Goal: Task Accomplishment & Management: Use online tool/utility

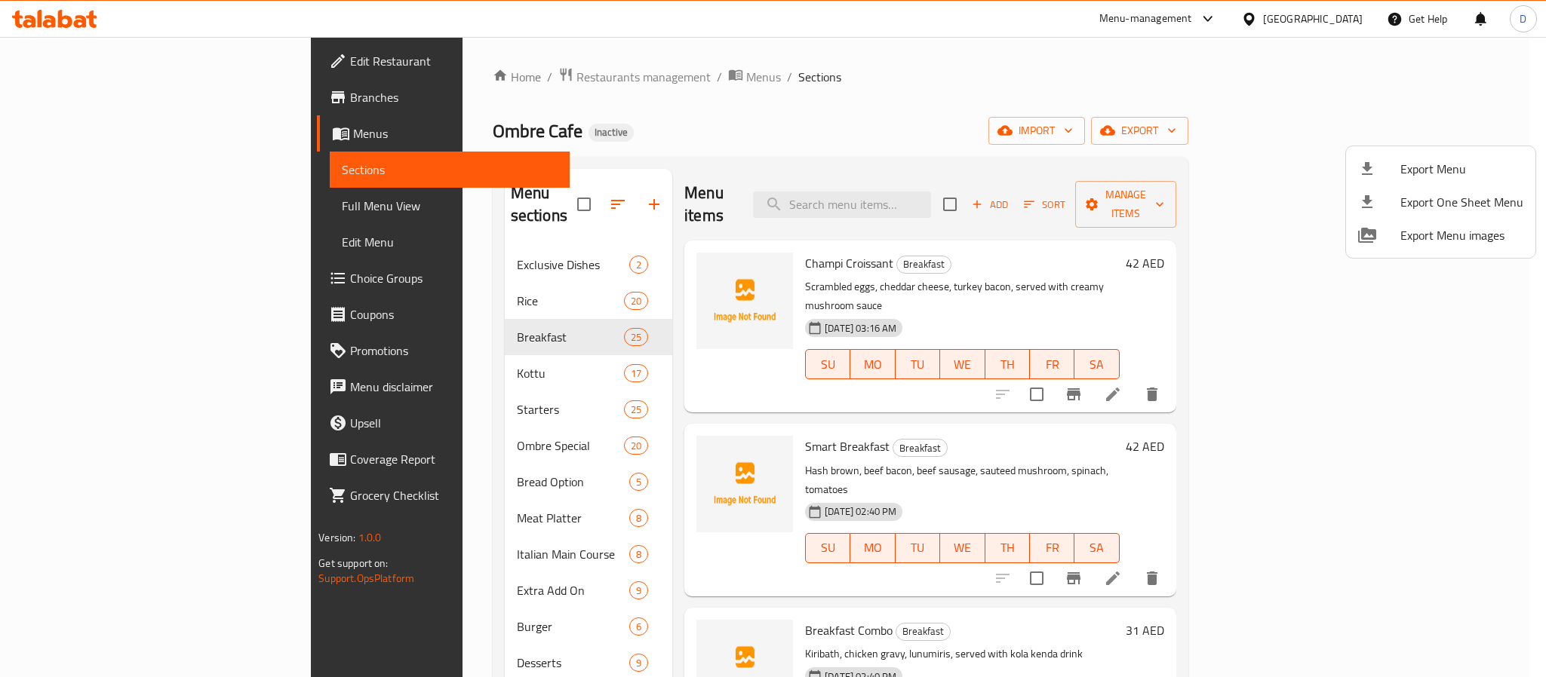
drag, startPoint x: 938, startPoint y: 109, endPoint x: 1281, endPoint y: 53, distance: 347.9
click at [938, 109] on div at bounding box center [773, 338] width 1546 height 677
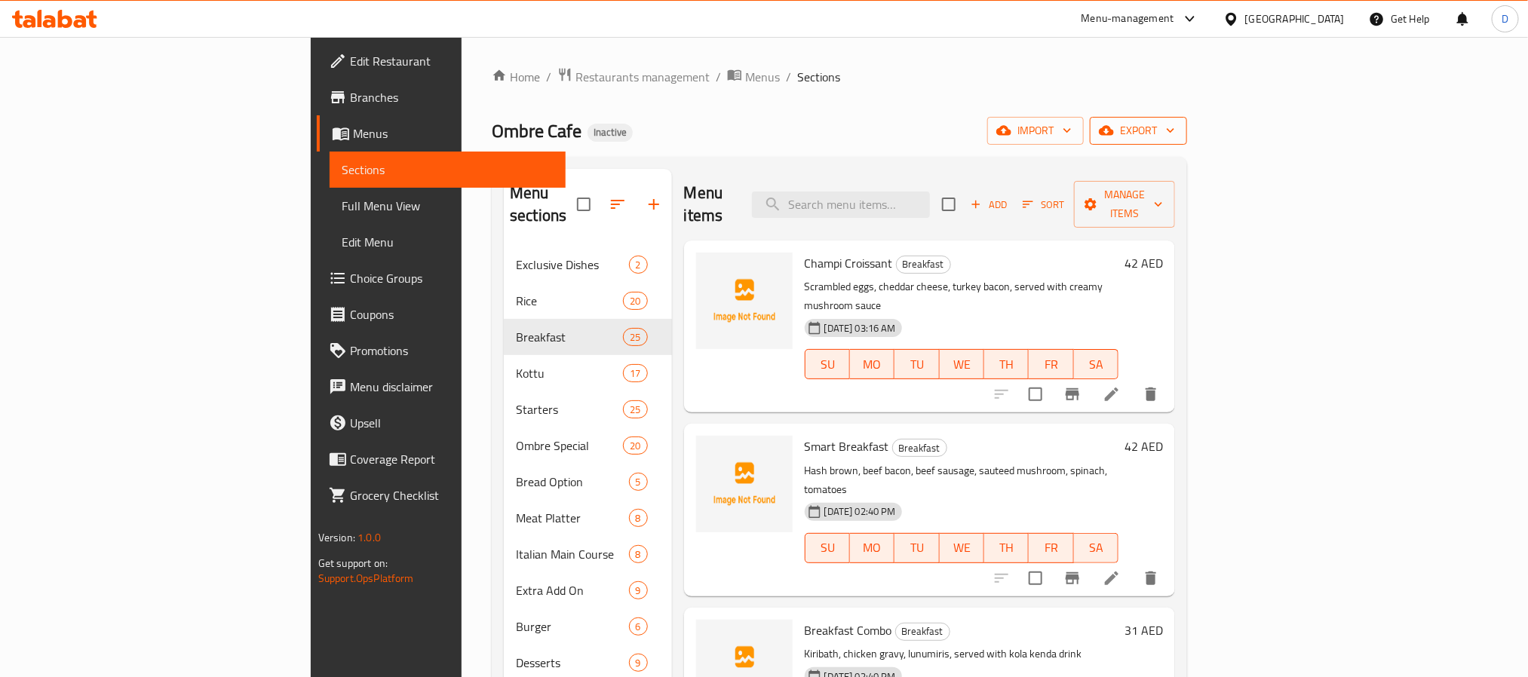
click at [1175, 127] on span "export" at bounding box center [1138, 130] width 73 height 19
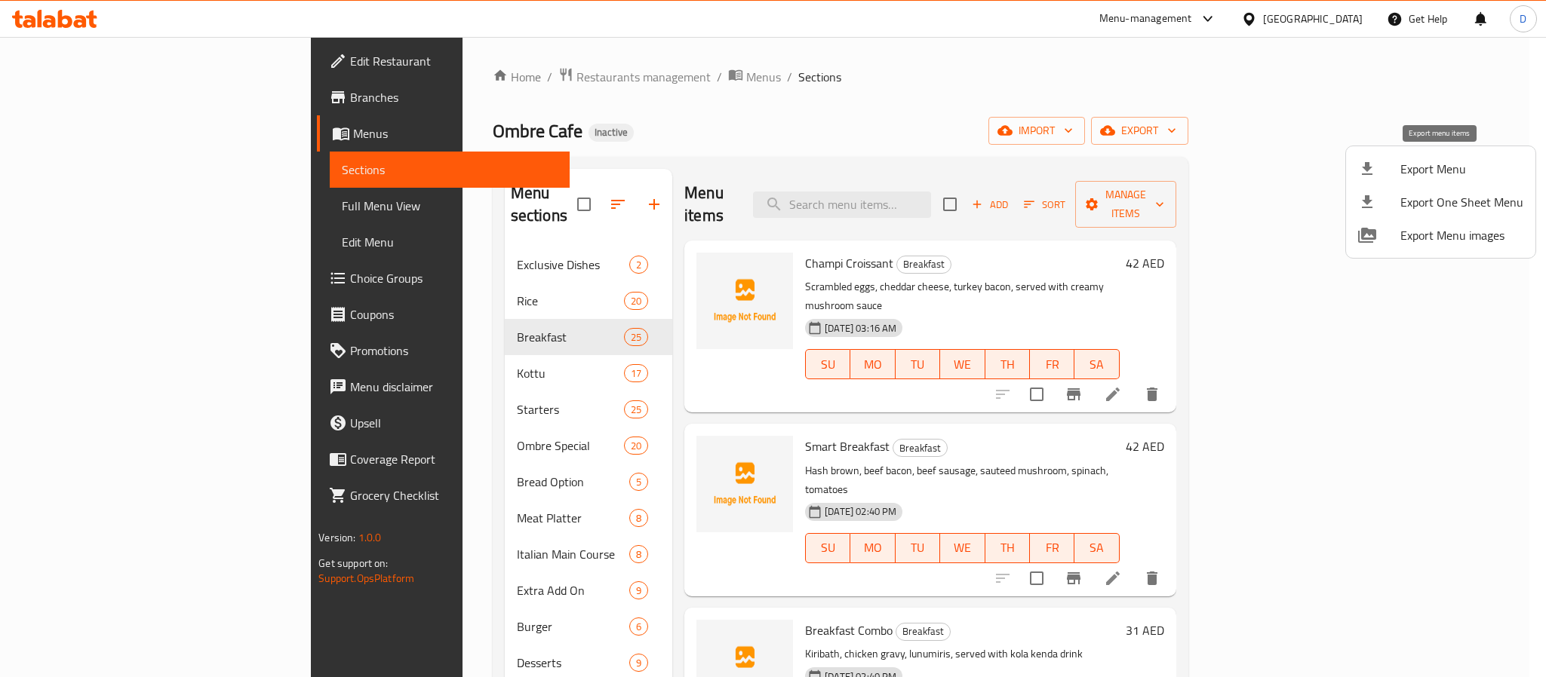
click at [1428, 170] on span "Export Menu" at bounding box center [1461, 169] width 123 height 18
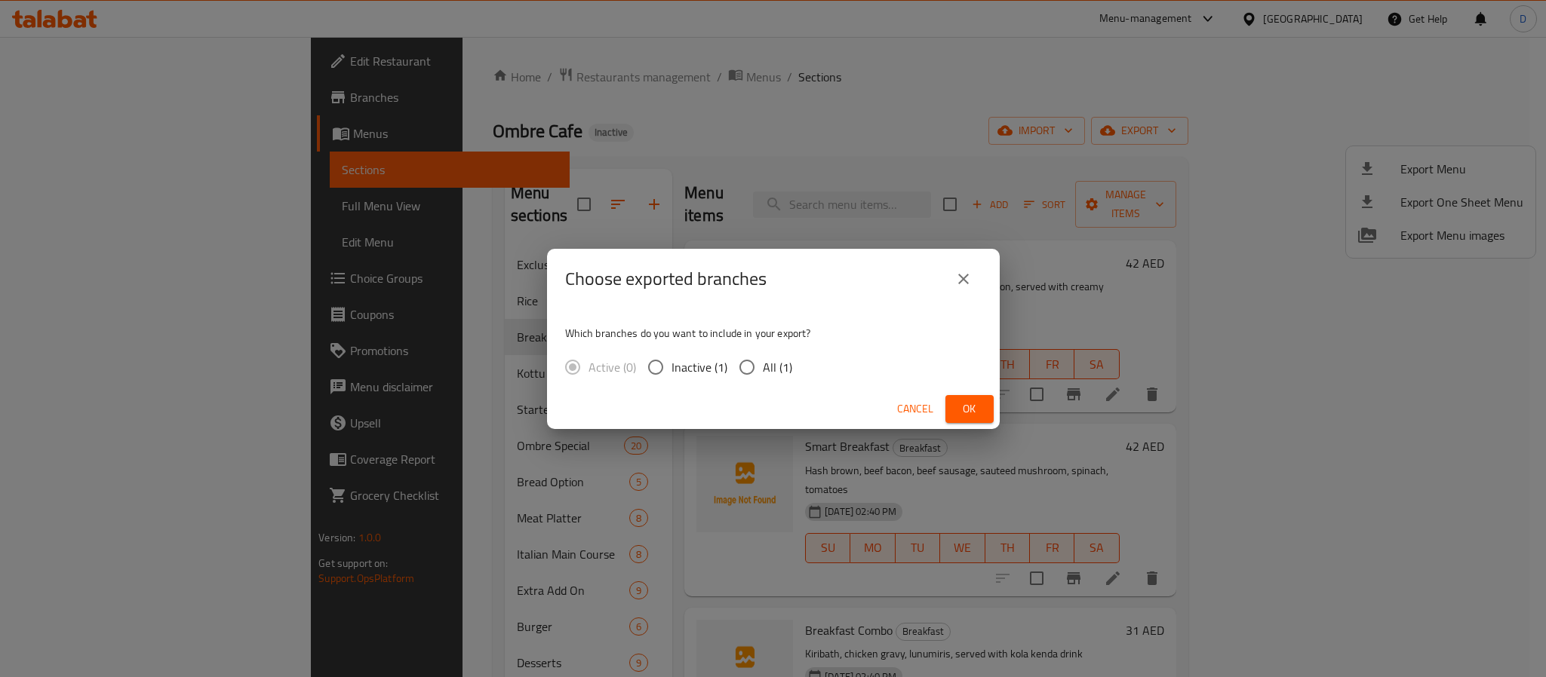
click at [965, 404] on span "Ok" at bounding box center [969, 409] width 24 height 19
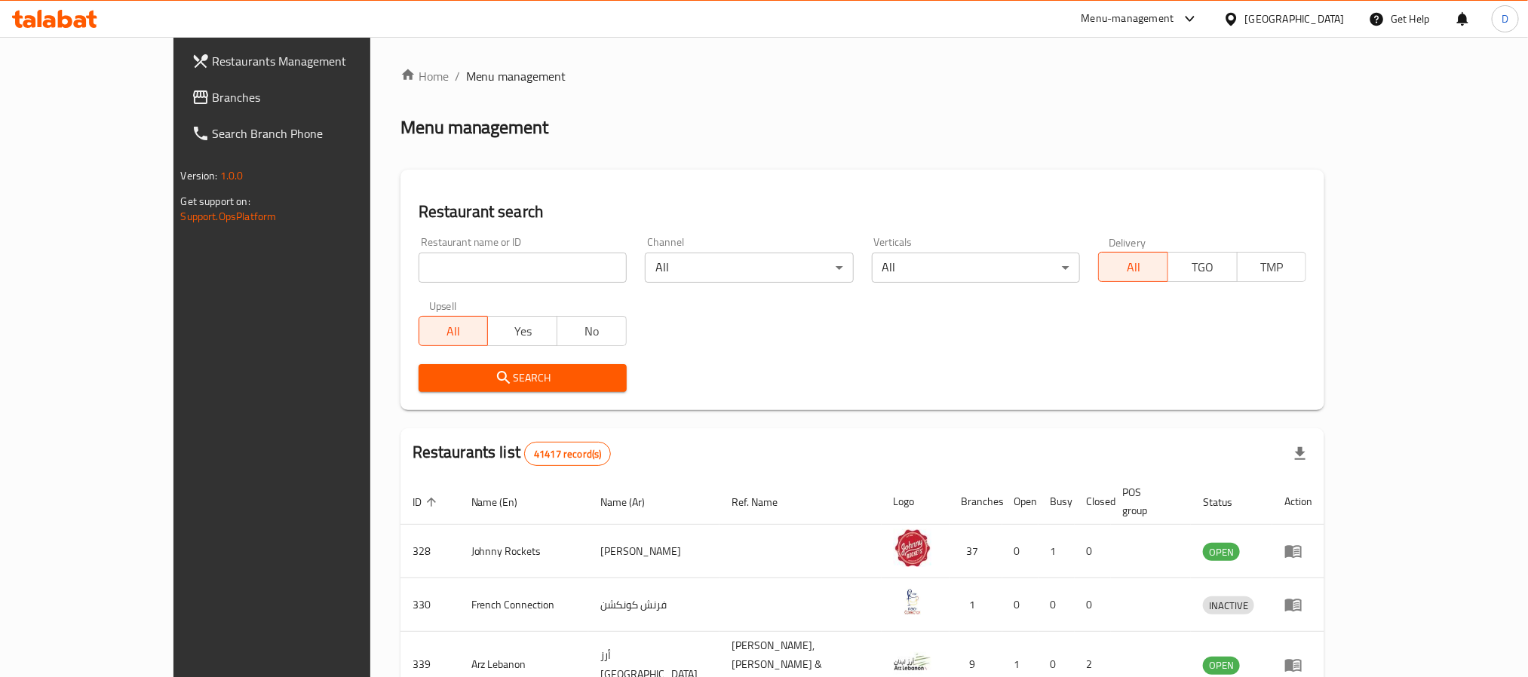
click at [490, 259] on input "search" at bounding box center [523, 268] width 208 height 30
type input "Ombre Cafe"
click button "Search" at bounding box center [523, 378] width 208 height 28
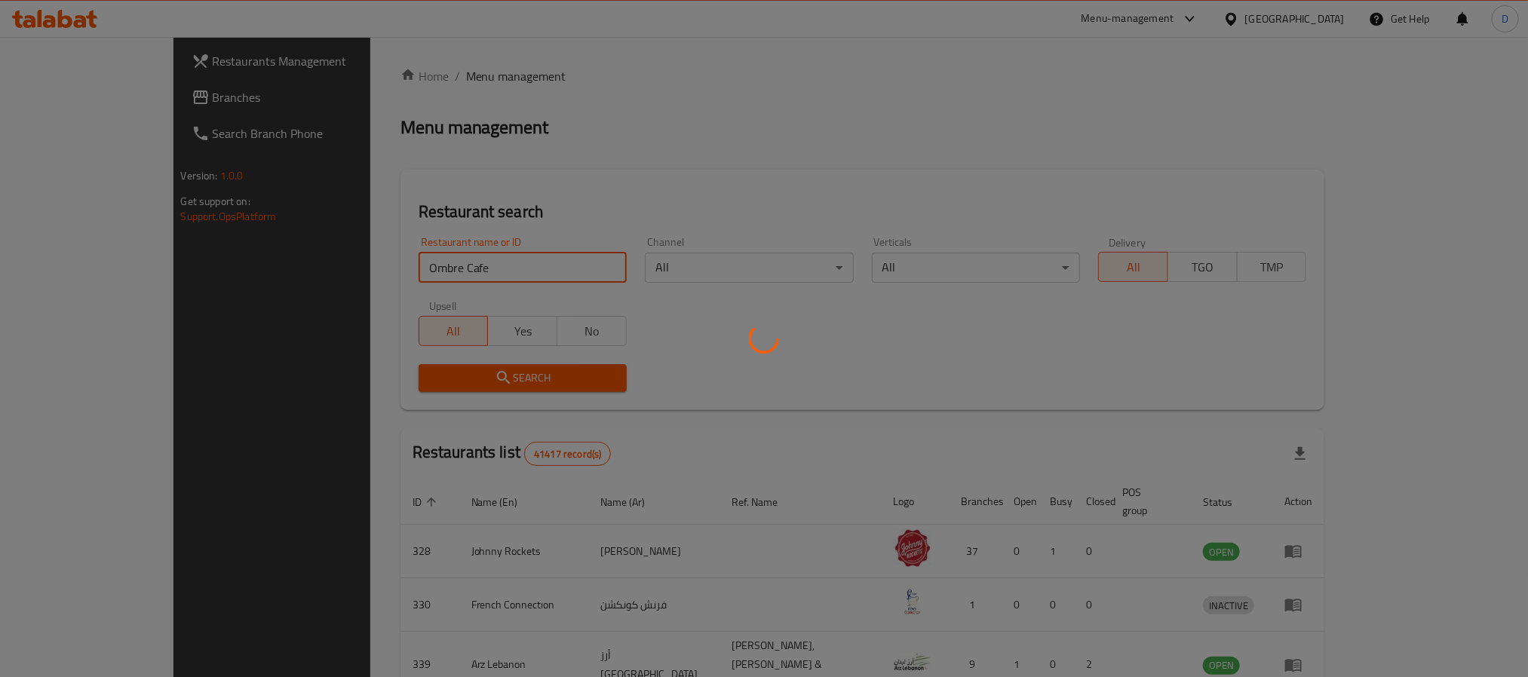
click button "Search" at bounding box center [523, 378] width 208 height 28
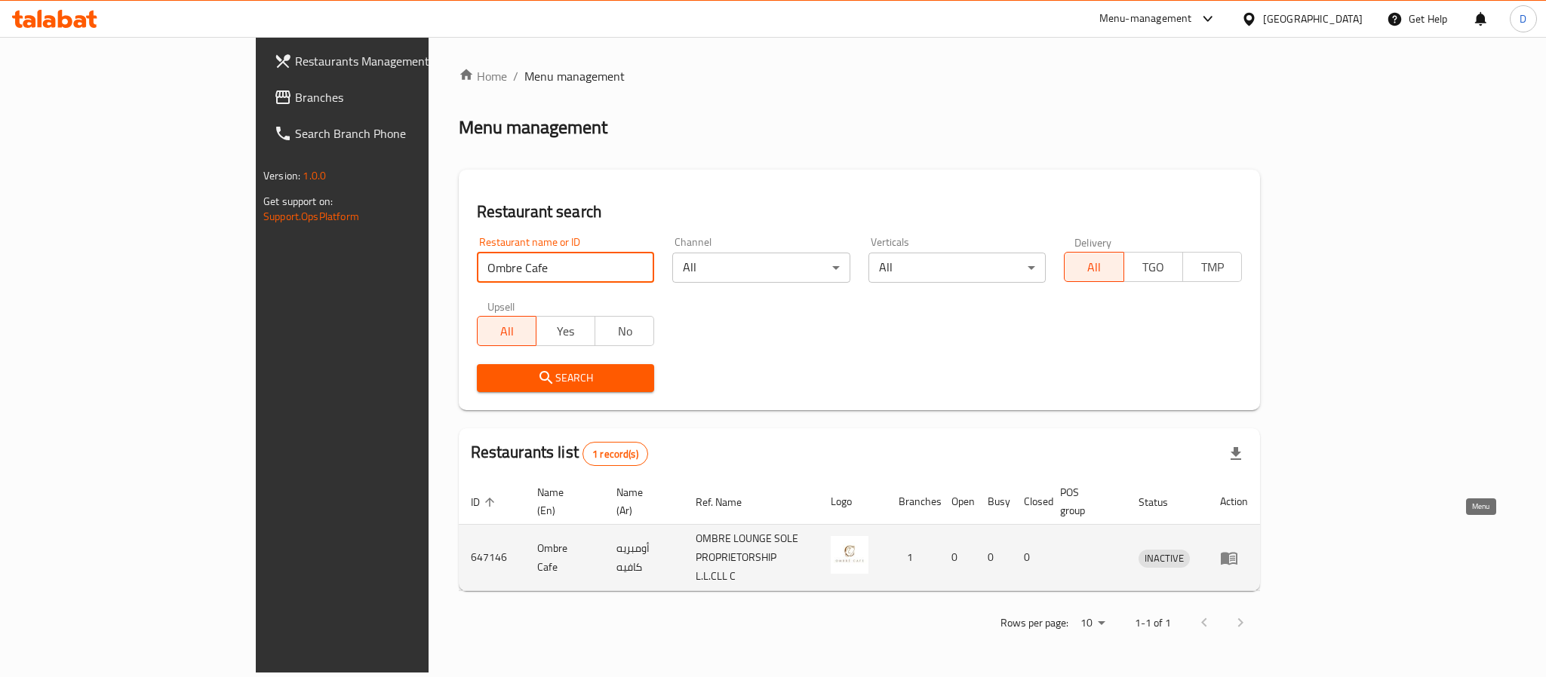
click at [1238, 549] on icon "enhanced table" at bounding box center [1229, 558] width 18 height 18
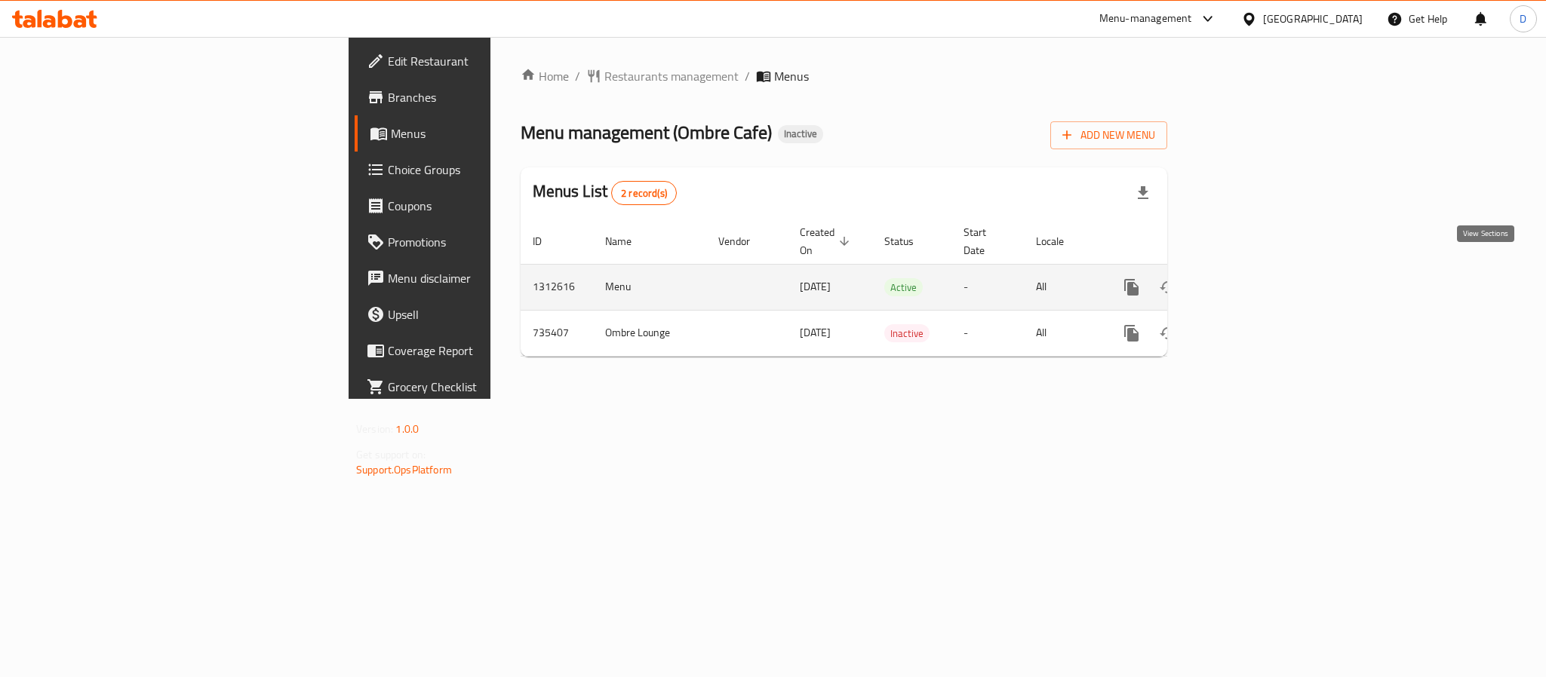
click at [1249, 278] on icon "enhanced table" at bounding box center [1240, 287] width 18 height 18
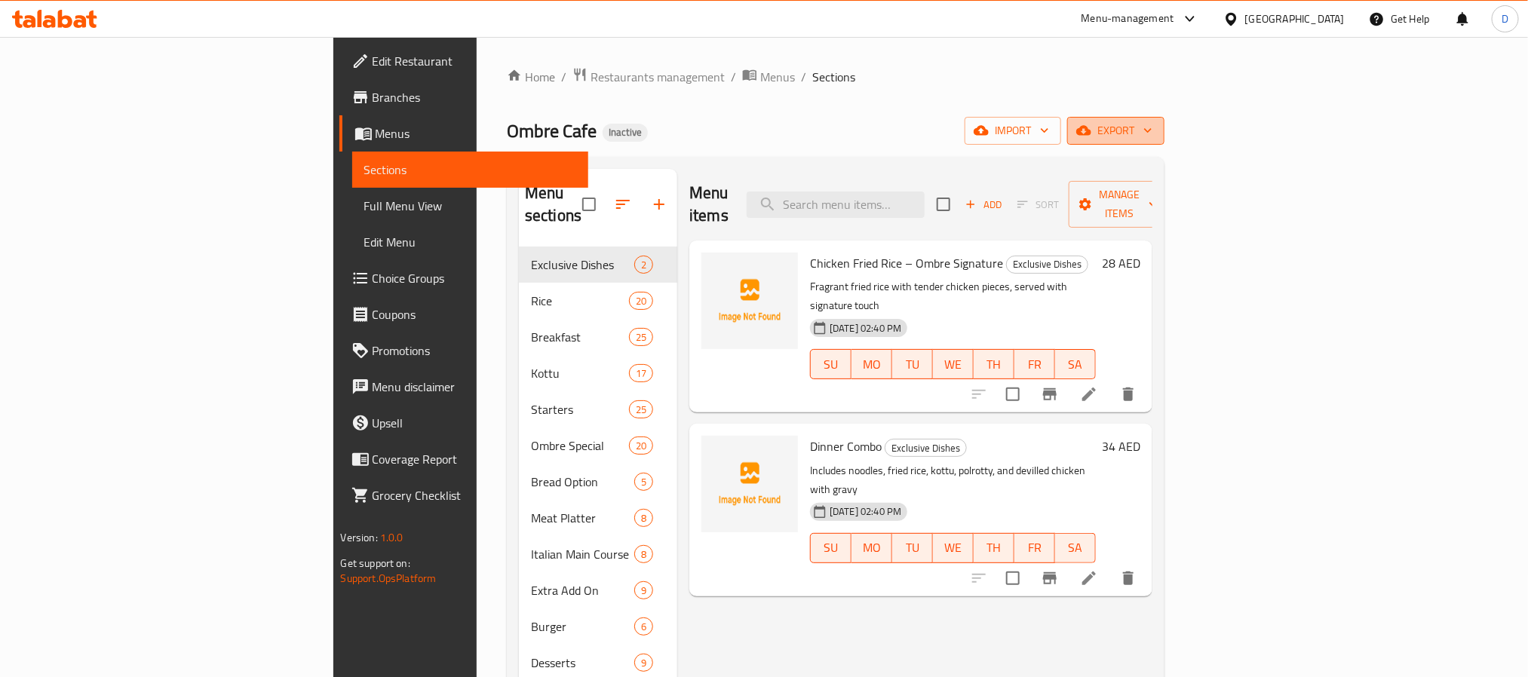
click at [1153, 125] on span "export" at bounding box center [1115, 130] width 73 height 19
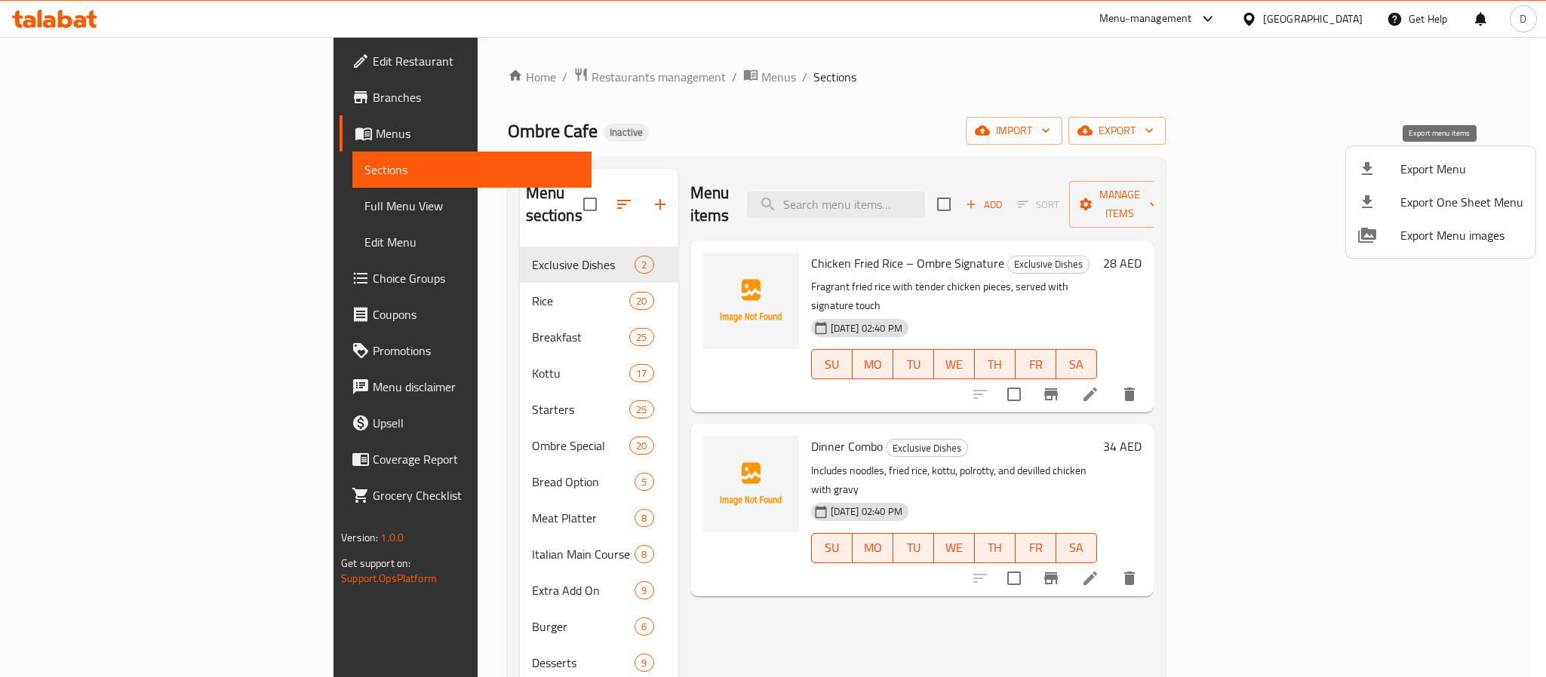
click at [1401, 155] on li "Export Menu" at bounding box center [1440, 168] width 189 height 33
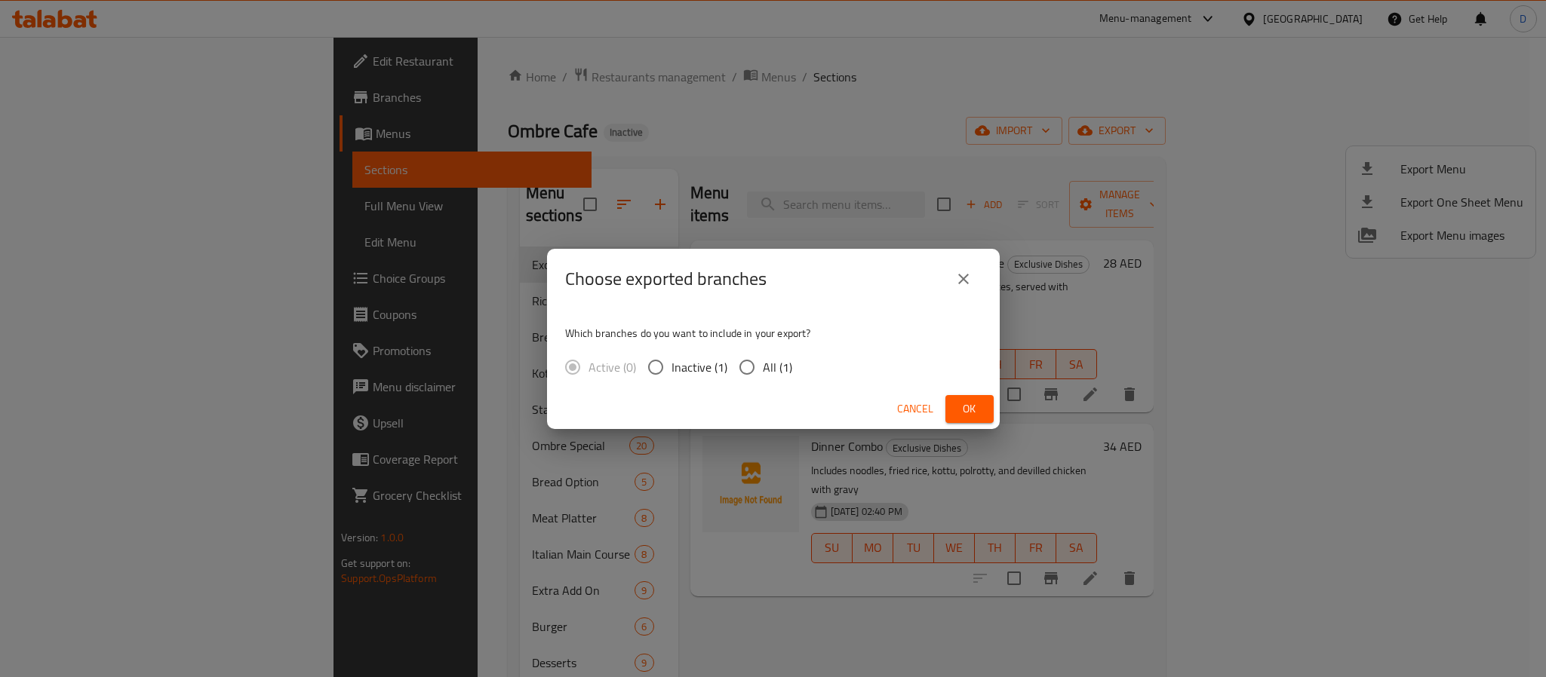
click at [962, 389] on div "Cancel Ok" at bounding box center [773, 409] width 453 height 40
click at [969, 408] on span "Ok" at bounding box center [969, 409] width 24 height 19
